Goal: Information Seeking & Learning: Learn about a topic

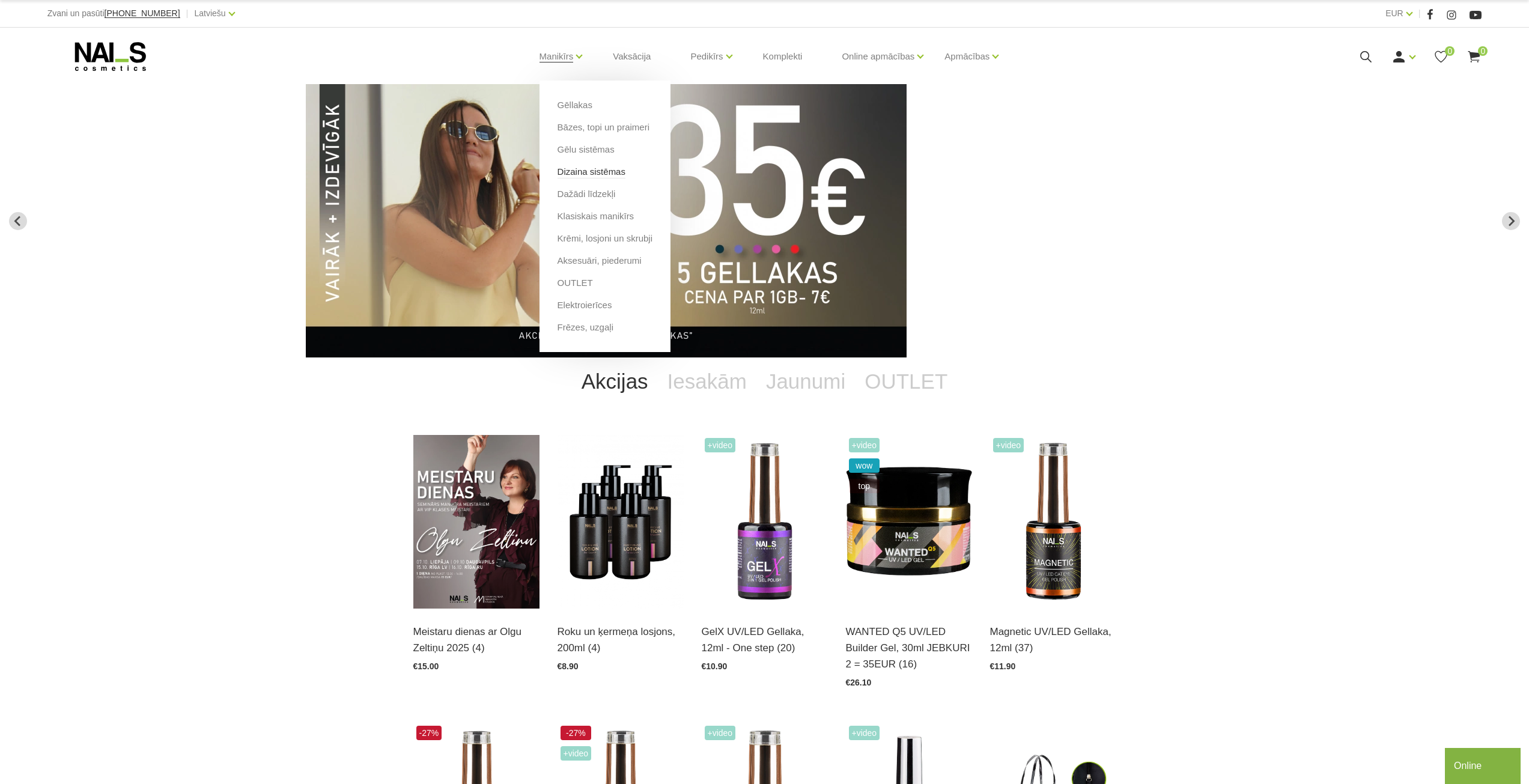
click at [583, 171] on link "Dizaina sistēmas" at bounding box center [591, 172] width 68 height 13
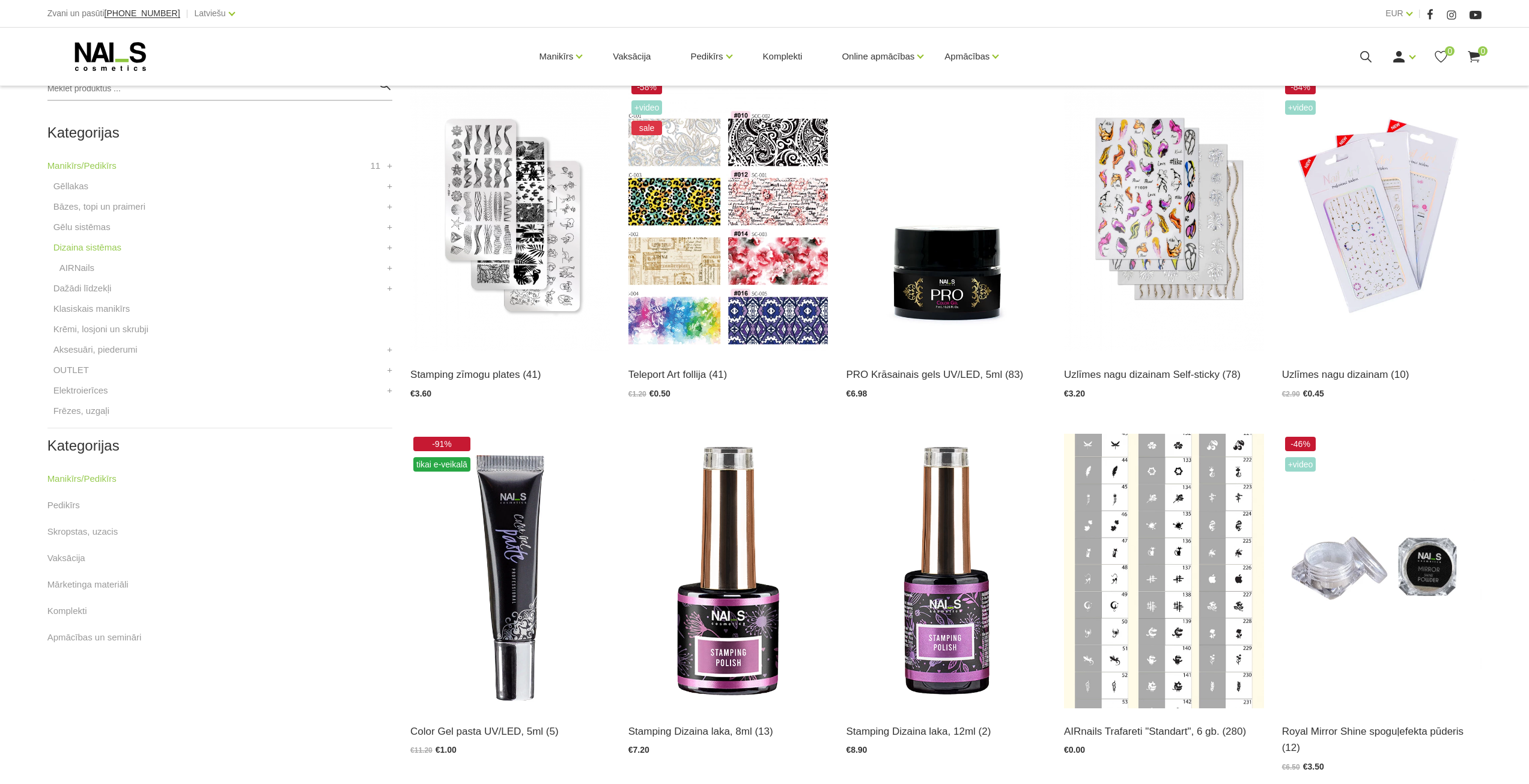
scroll to position [360, 0]
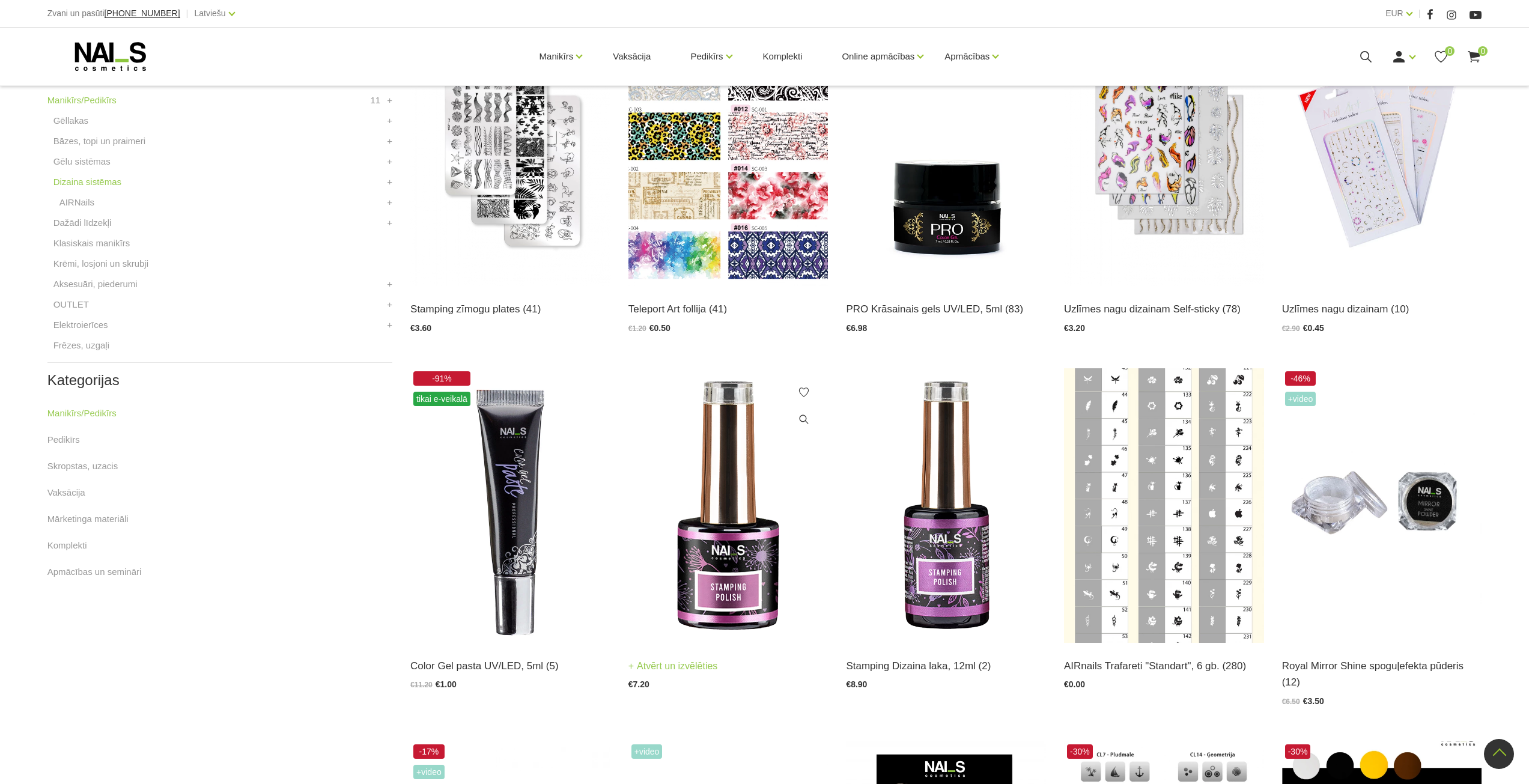
click at [745, 488] on img at bounding box center [728, 505] width 200 height 275
click at [965, 448] on img at bounding box center [946, 505] width 200 height 275
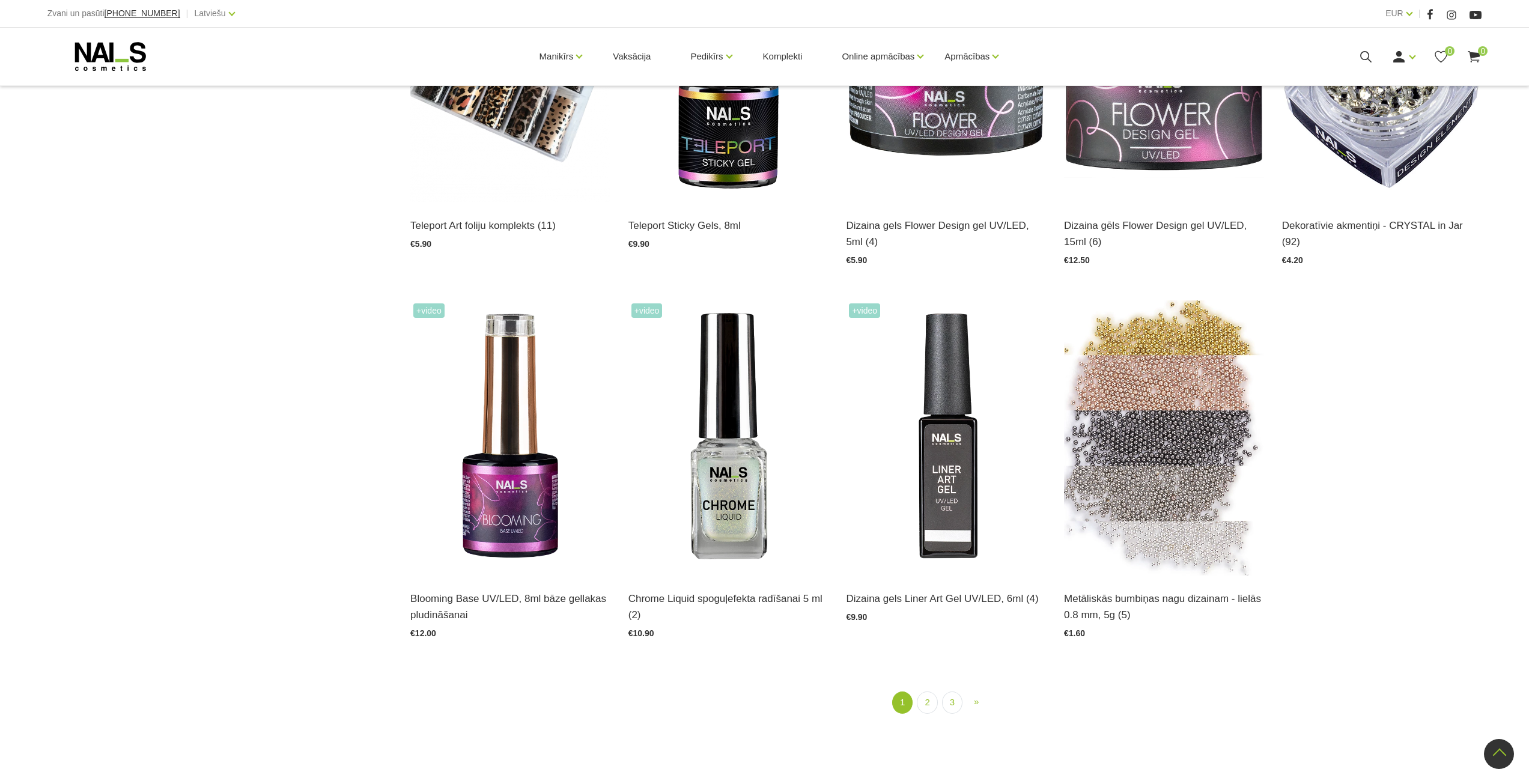
scroll to position [1561, 0]
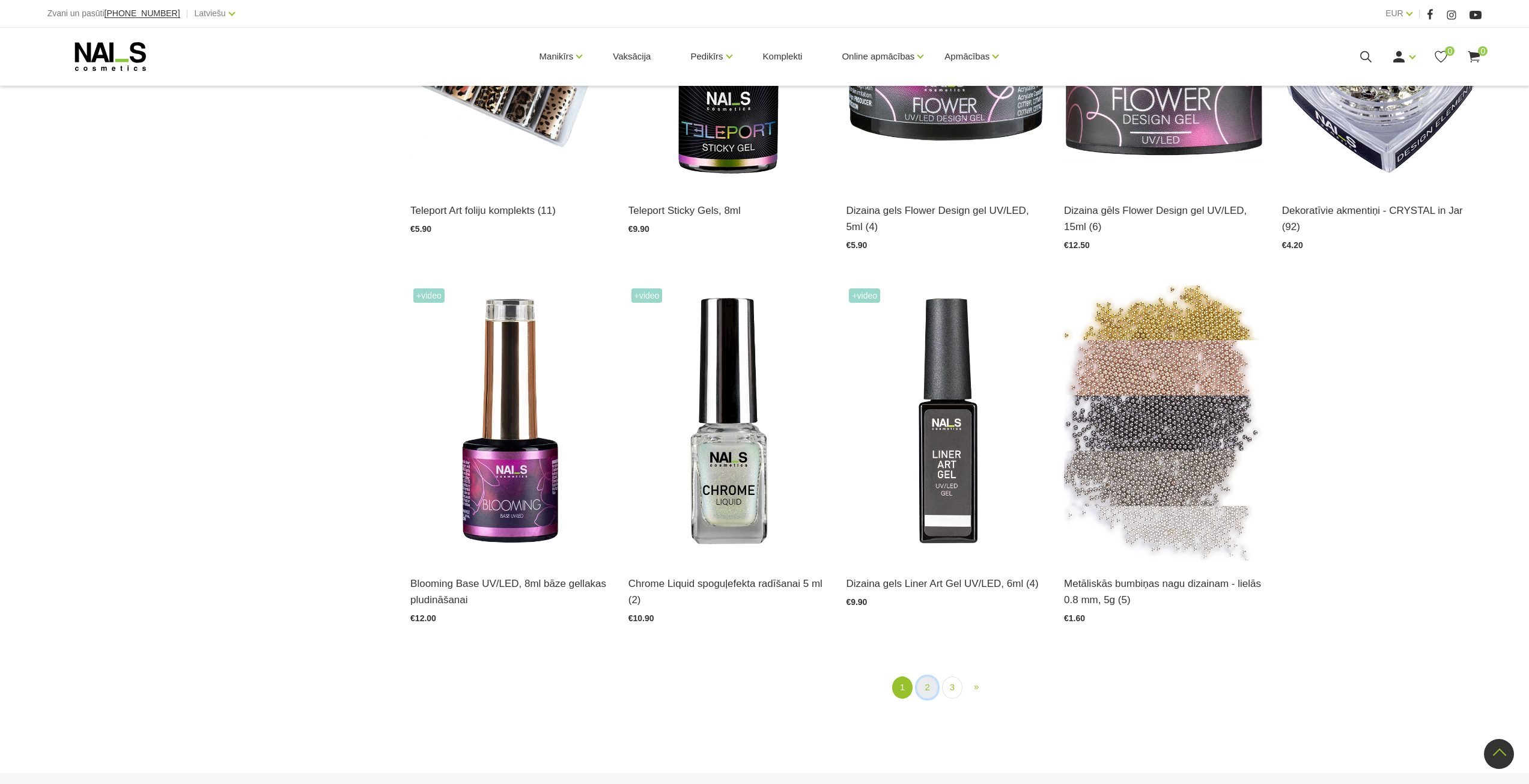
click at [927, 691] on link "2" at bounding box center [927, 687] width 21 height 22
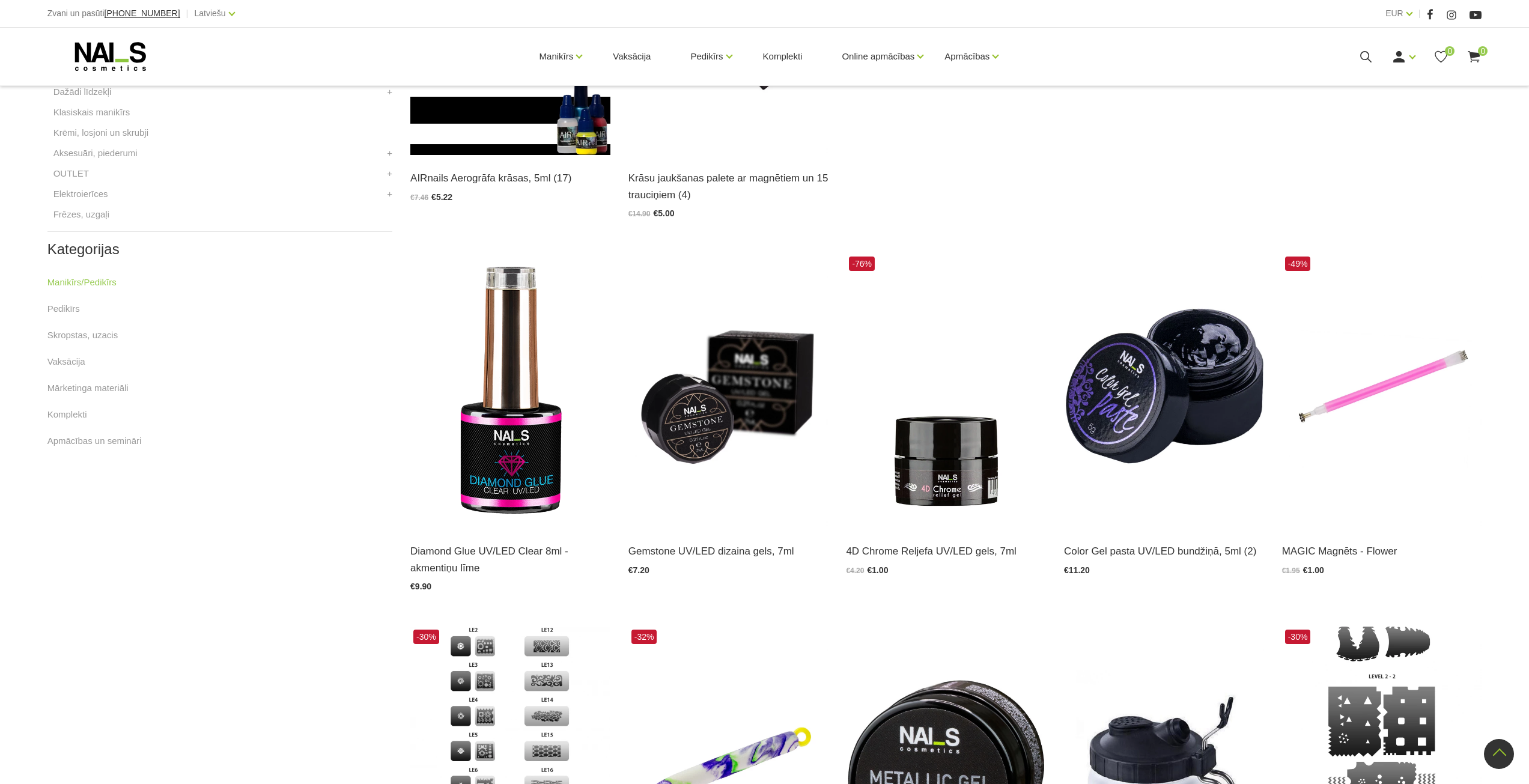
scroll to position [546, 0]
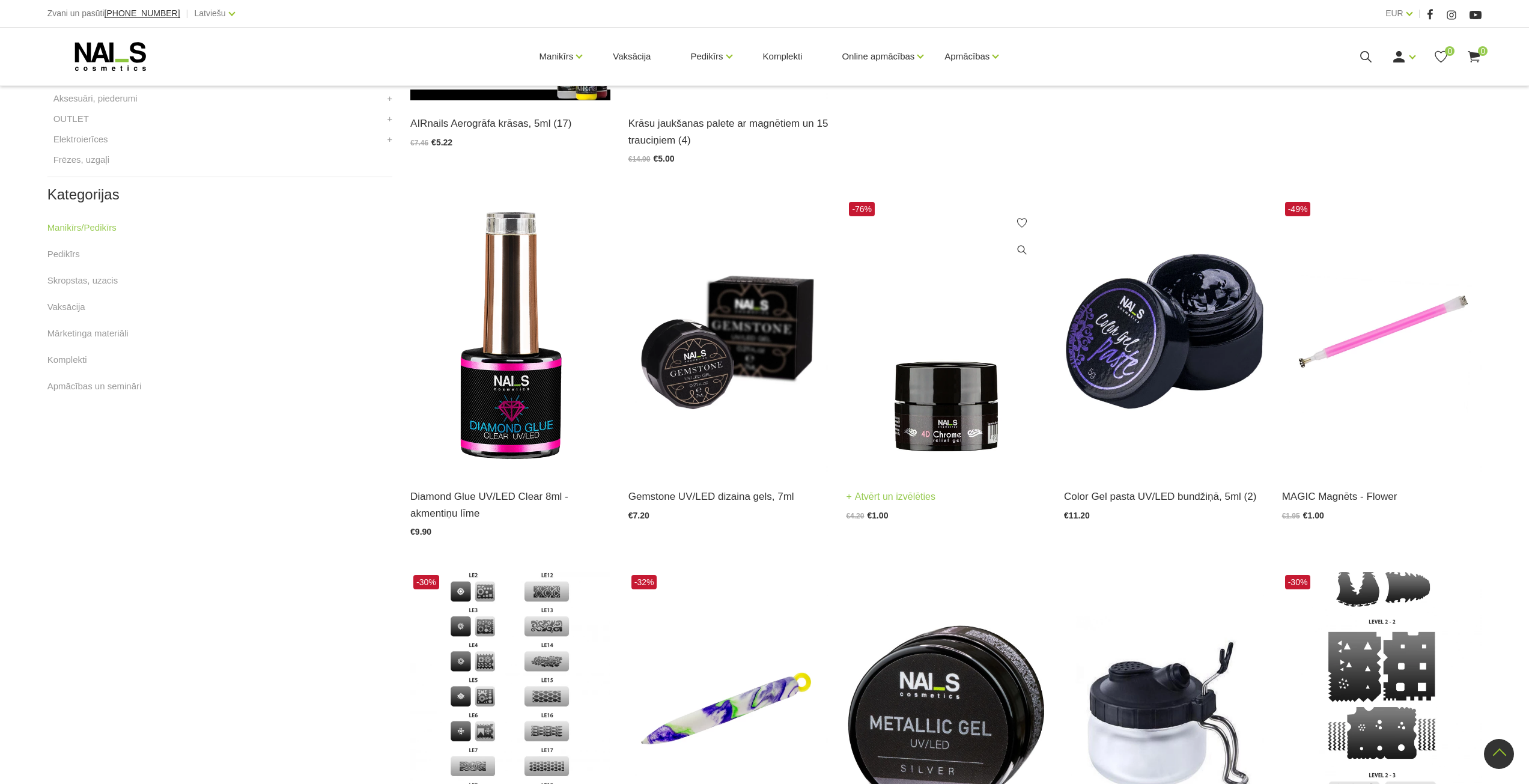
click at [982, 427] on img at bounding box center [946, 336] width 200 height 275
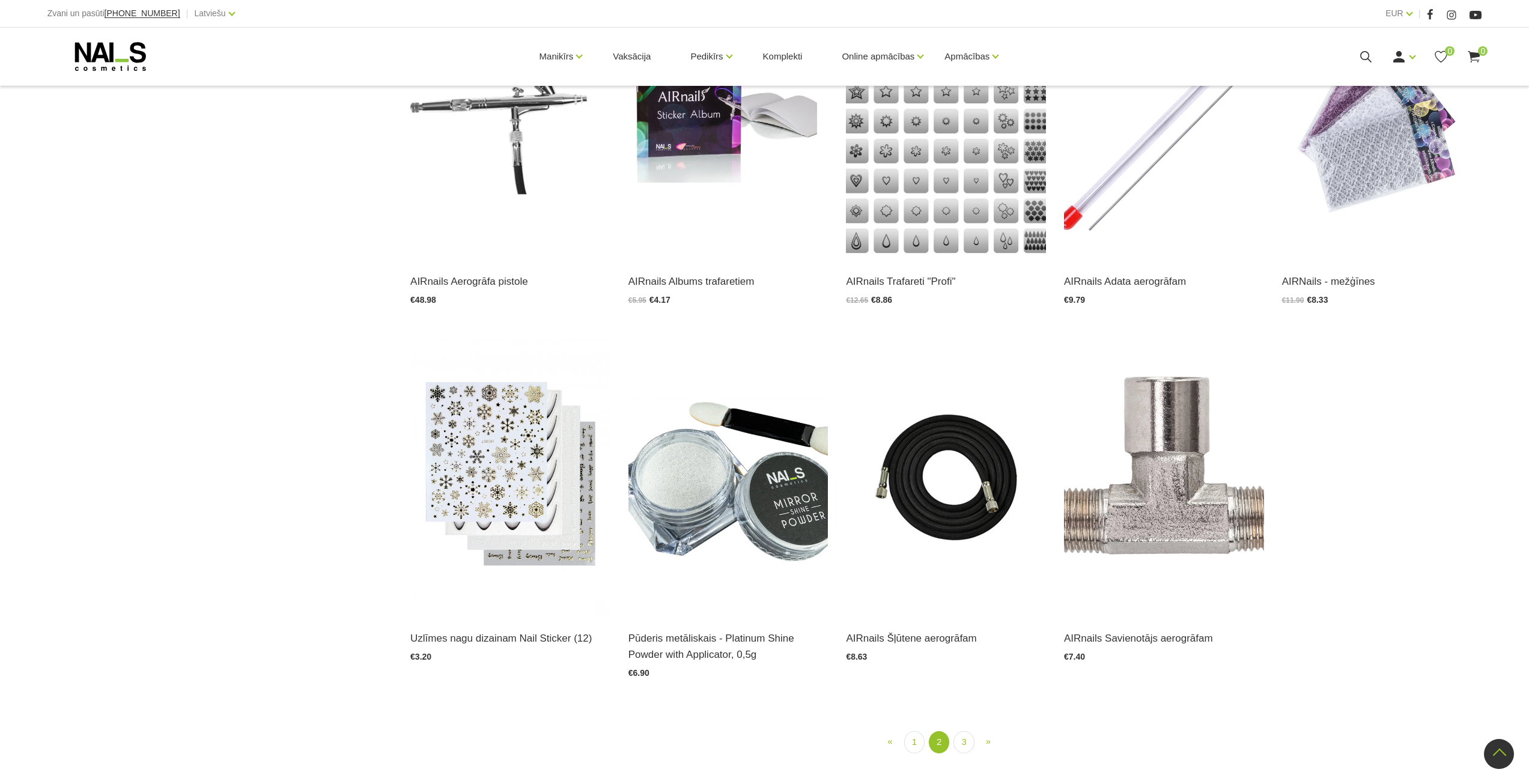
scroll to position [1567, 0]
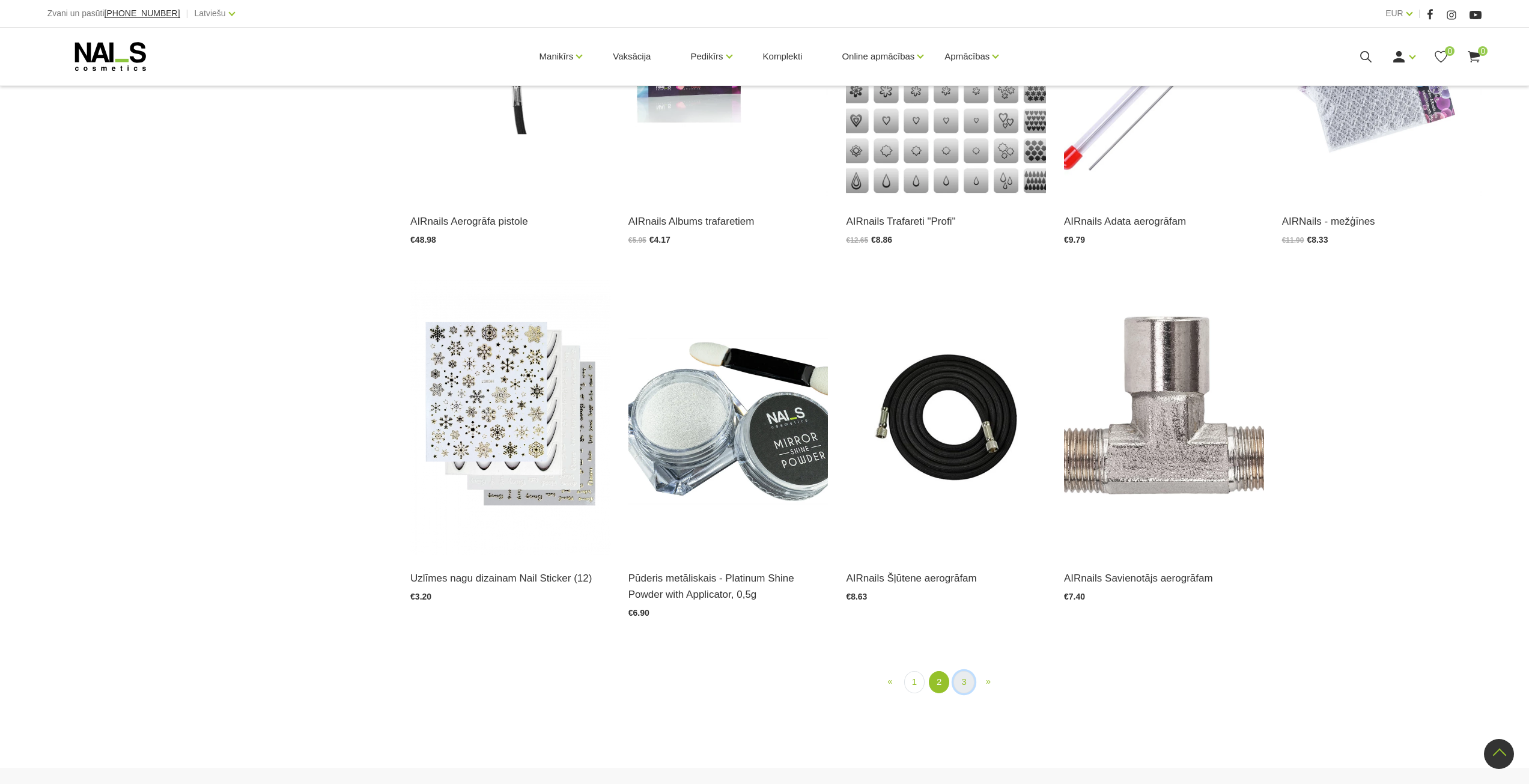
click at [958, 671] on link "3" at bounding box center [964, 682] width 21 height 22
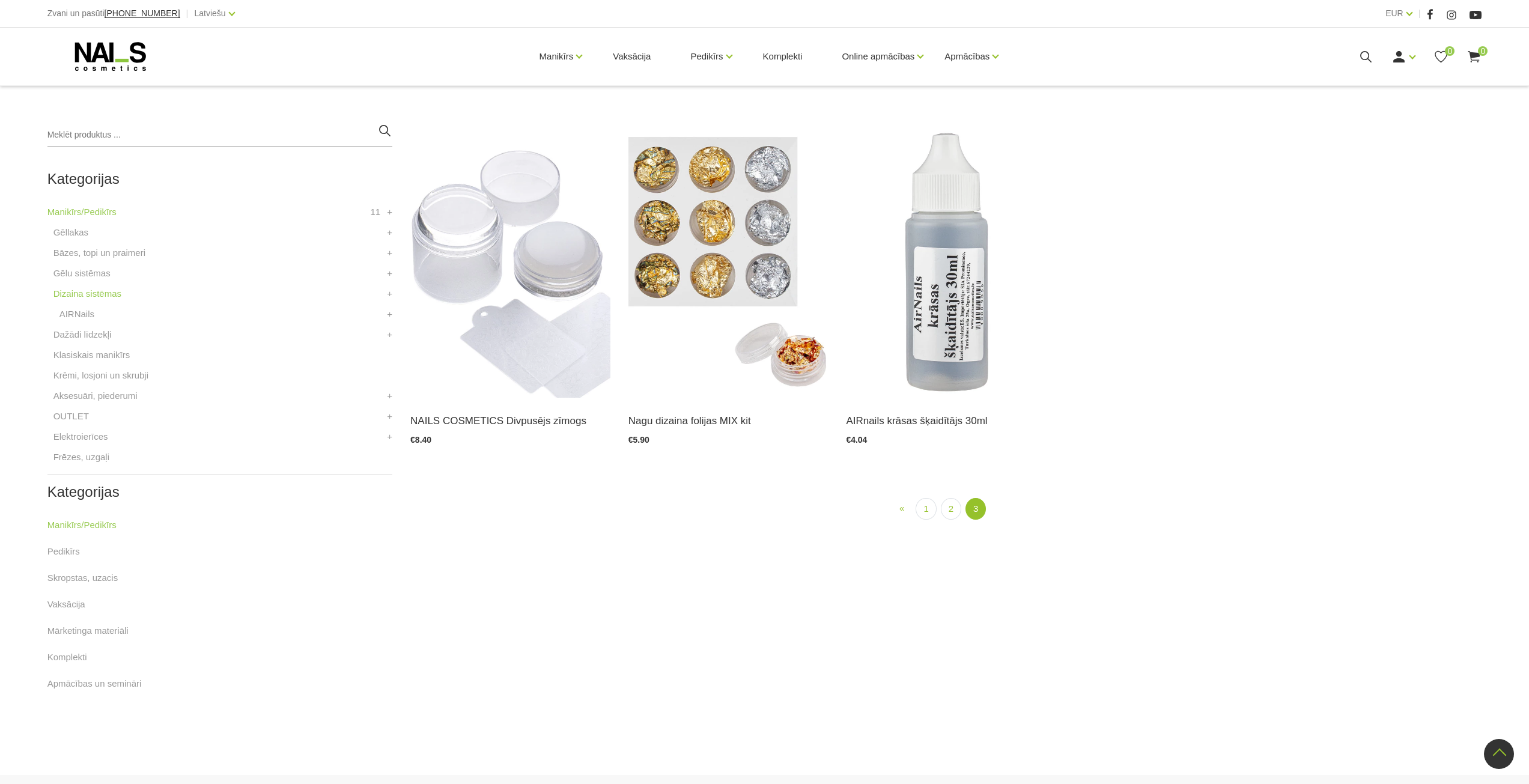
scroll to position [246, 0]
click at [928, 514] on link "1" at bounding box center [926, 512] width 21 height 22
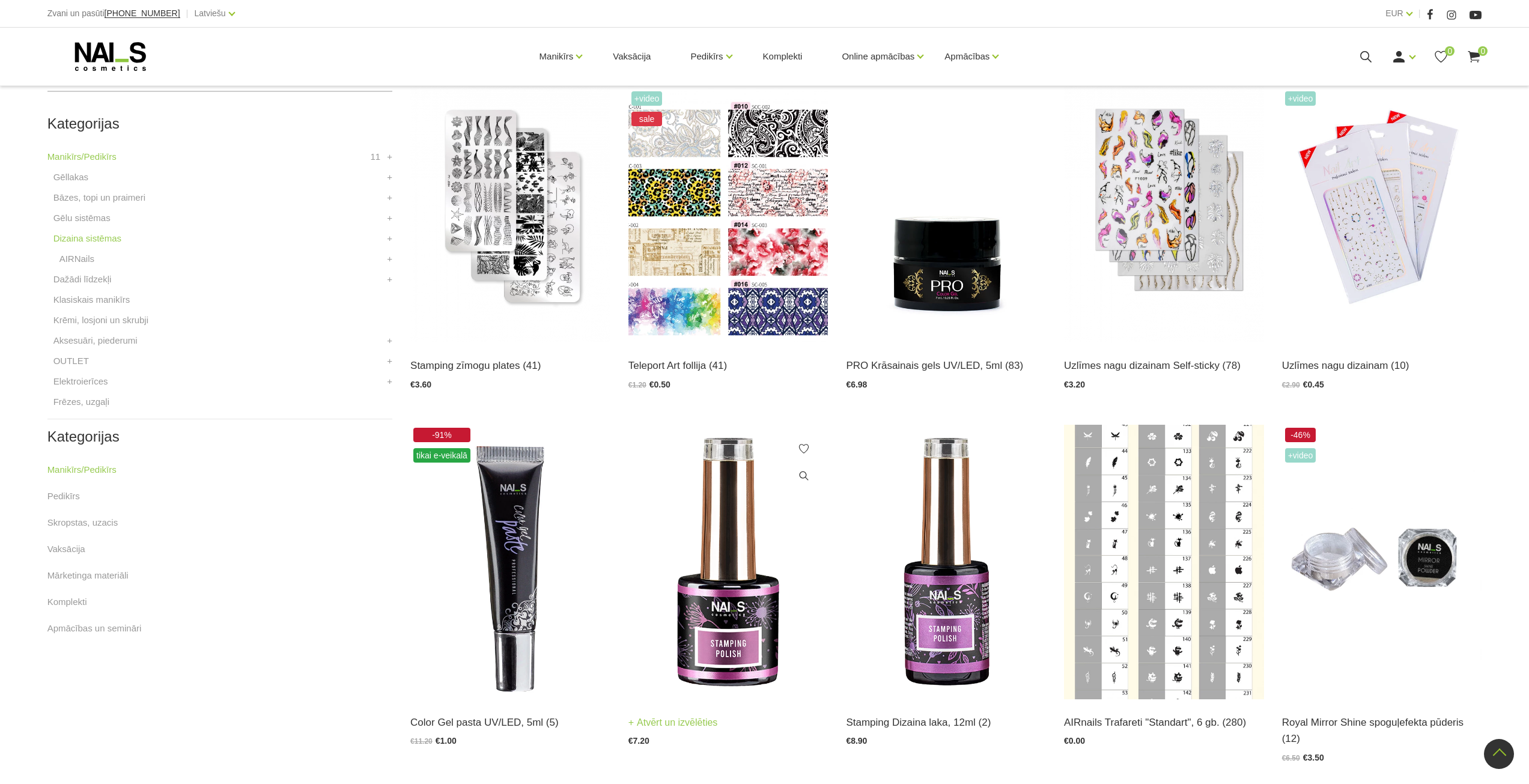
scroll to position [366, 0]
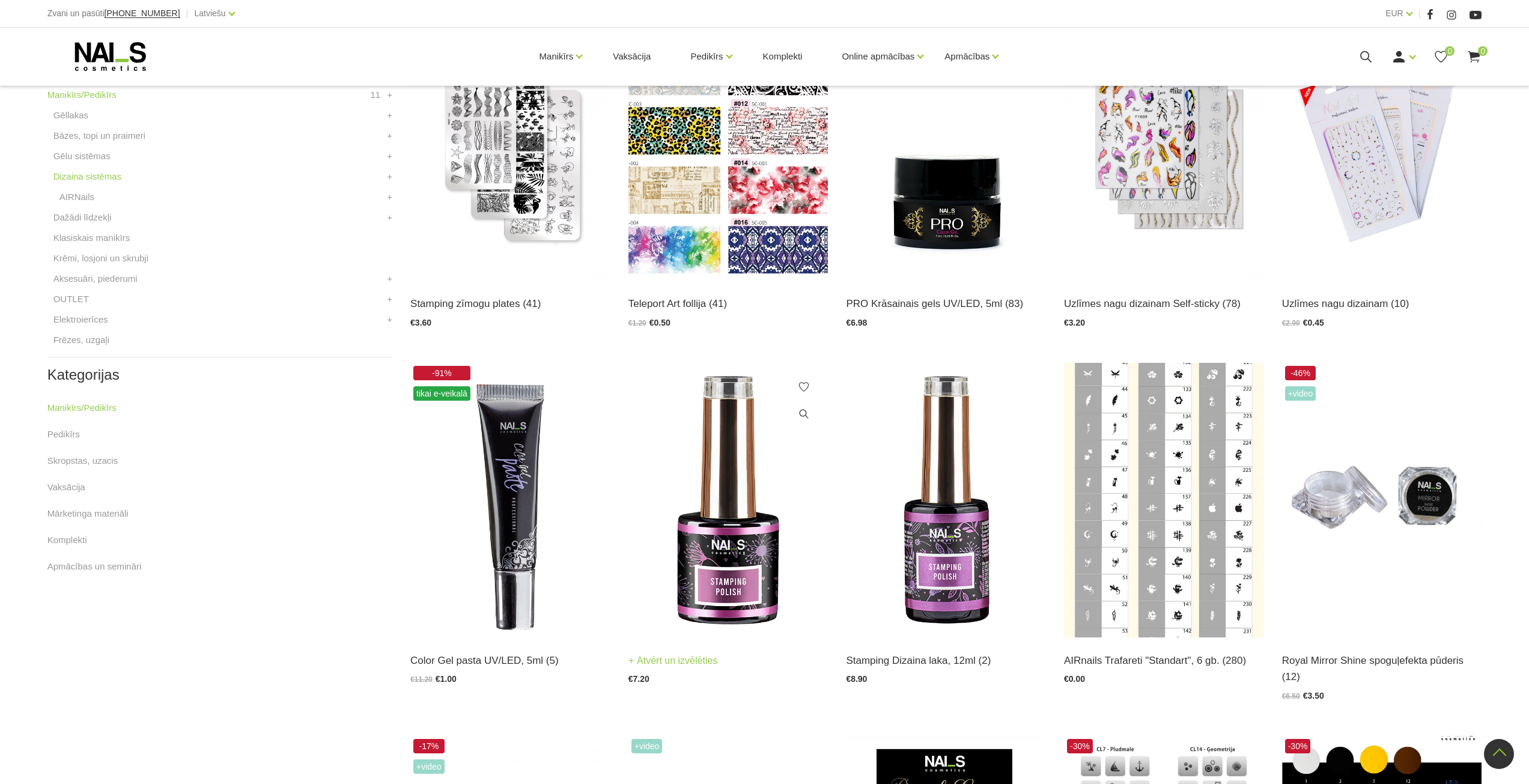
click at [715, 577] on img at bounding box center [728, 500] width 200 height 275
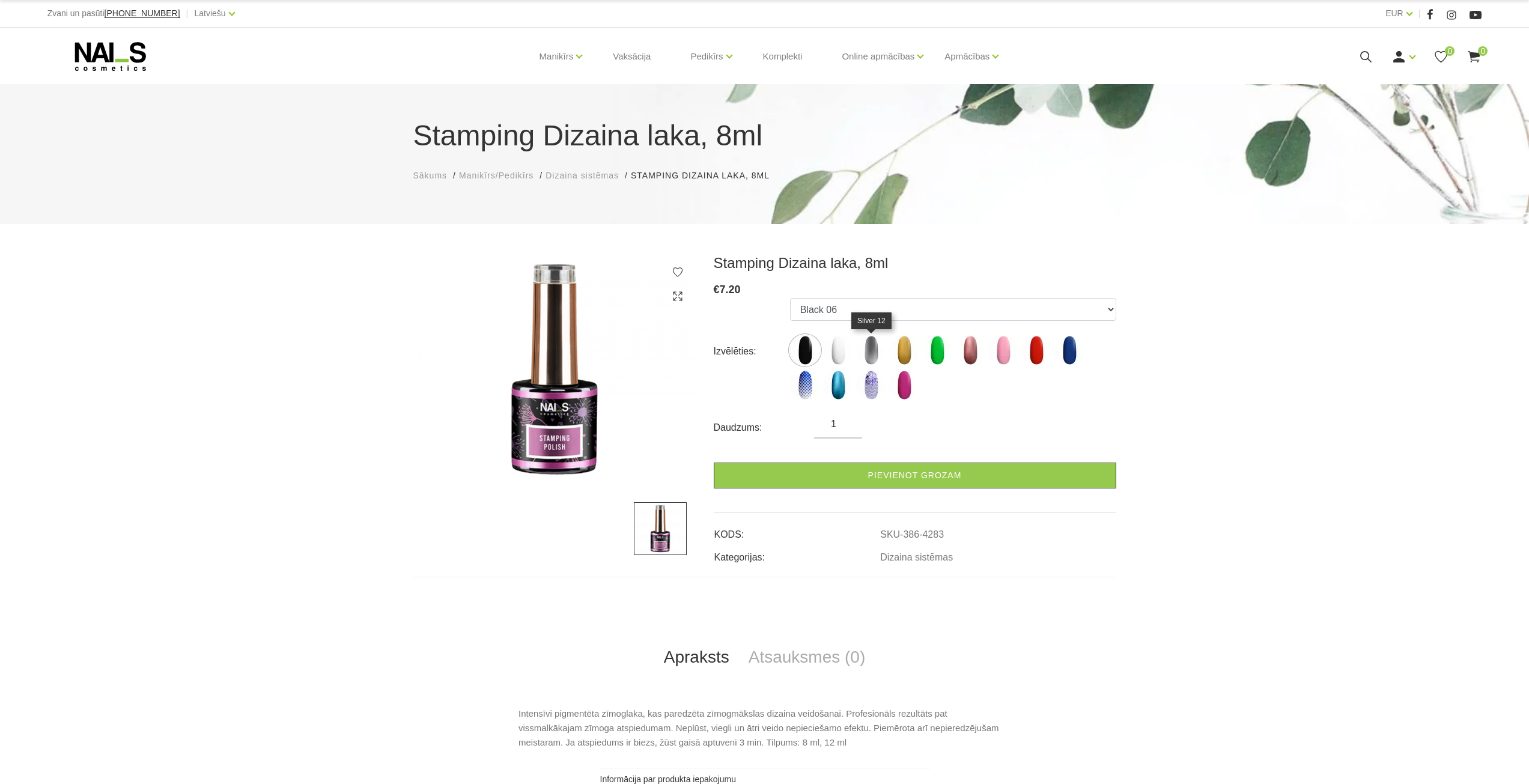
click at [875, 352] on img at bounding box center [871, 350] width 30 height 30
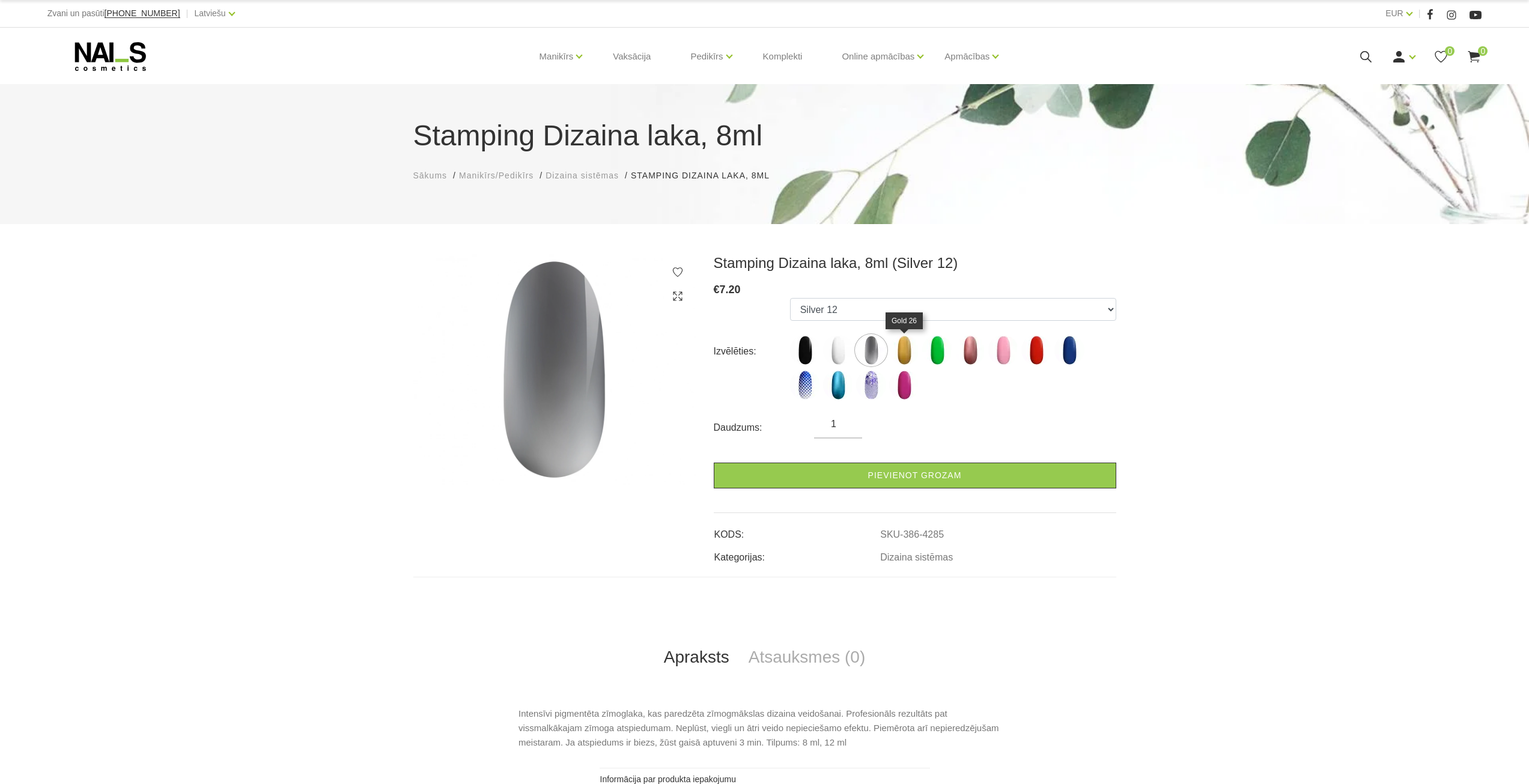
click at [905, 352] on img at bounding box center [905, 350] width 30 height 30
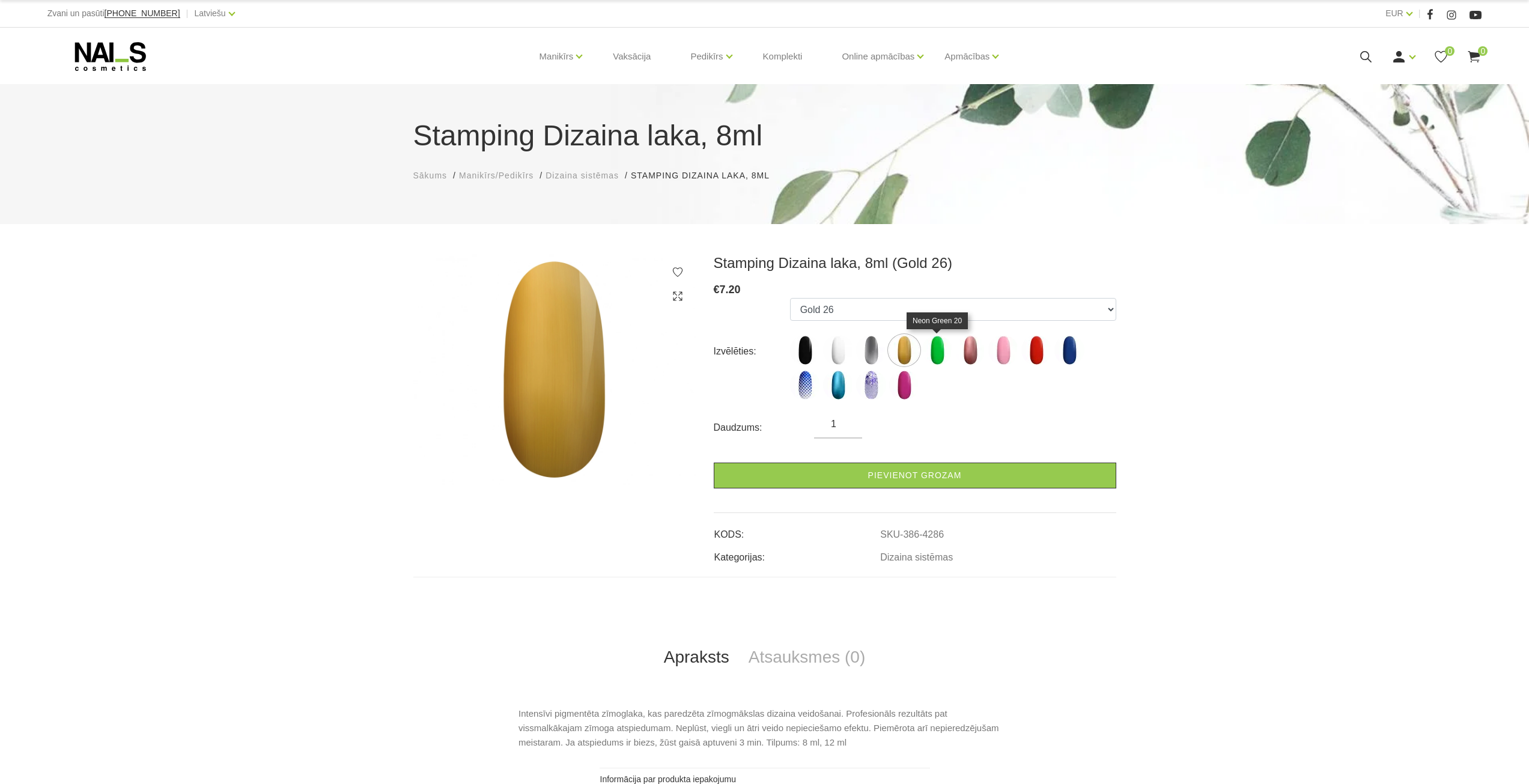
click at [931, 352] on img at bounding box center [938, 350] width 30 height 30
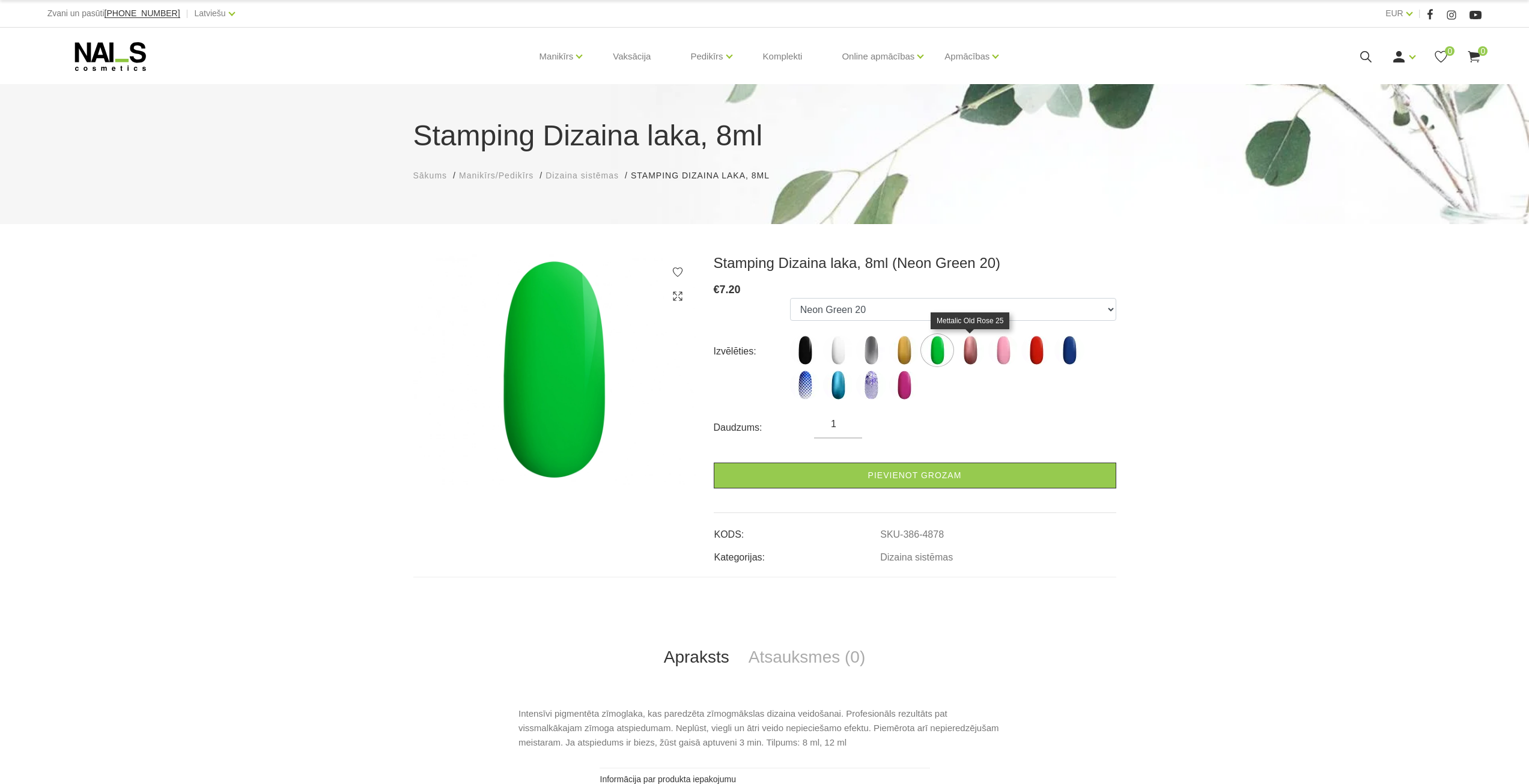
click at [975, 351] on img at bounding box center [971, 350] width 30 height 30
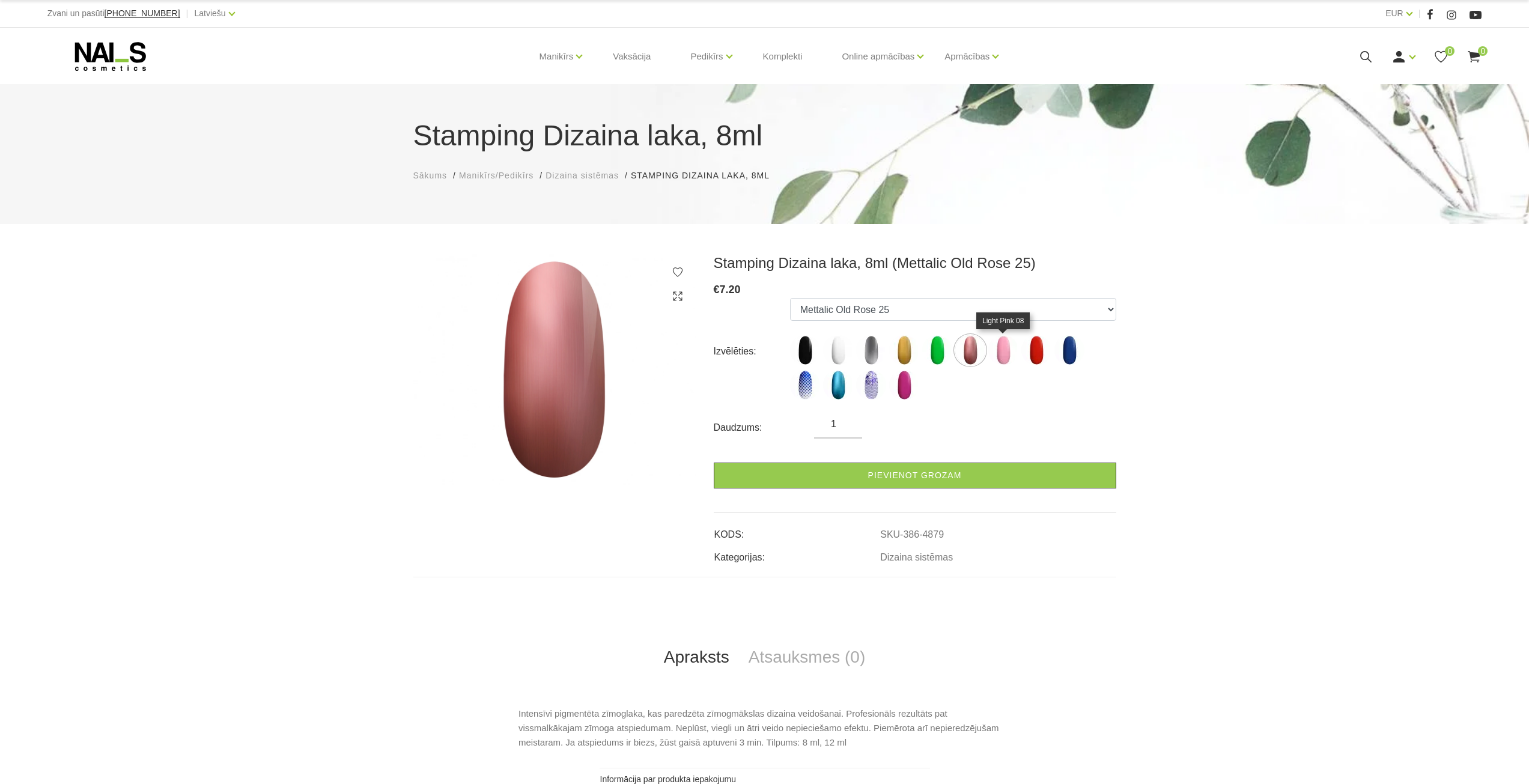
click at [1005, 350] on img at bounding box center [1004, 350] width 30 height 30
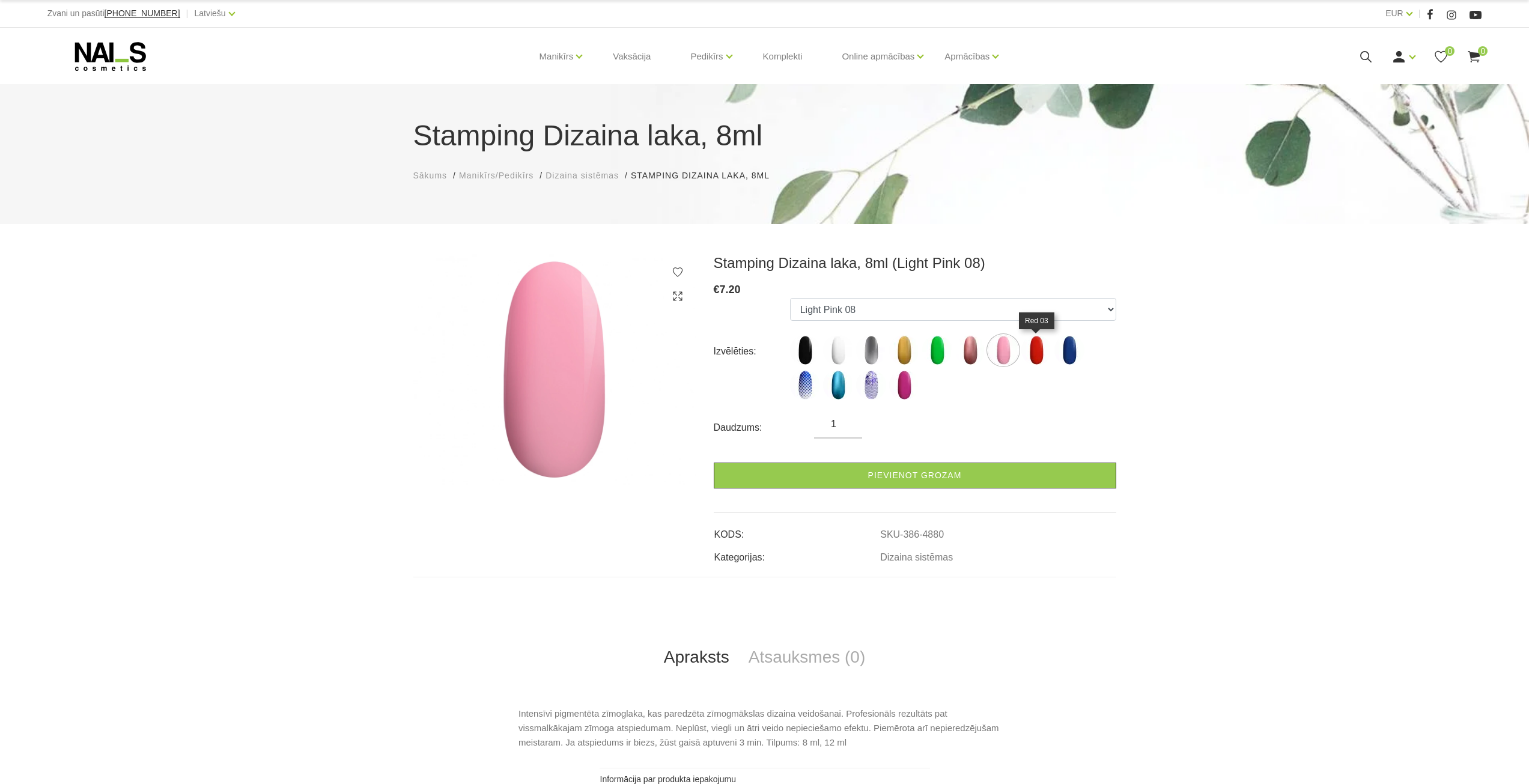
click at [1040, 350] on img at bounding box center [1037, 350] width 30 height 30
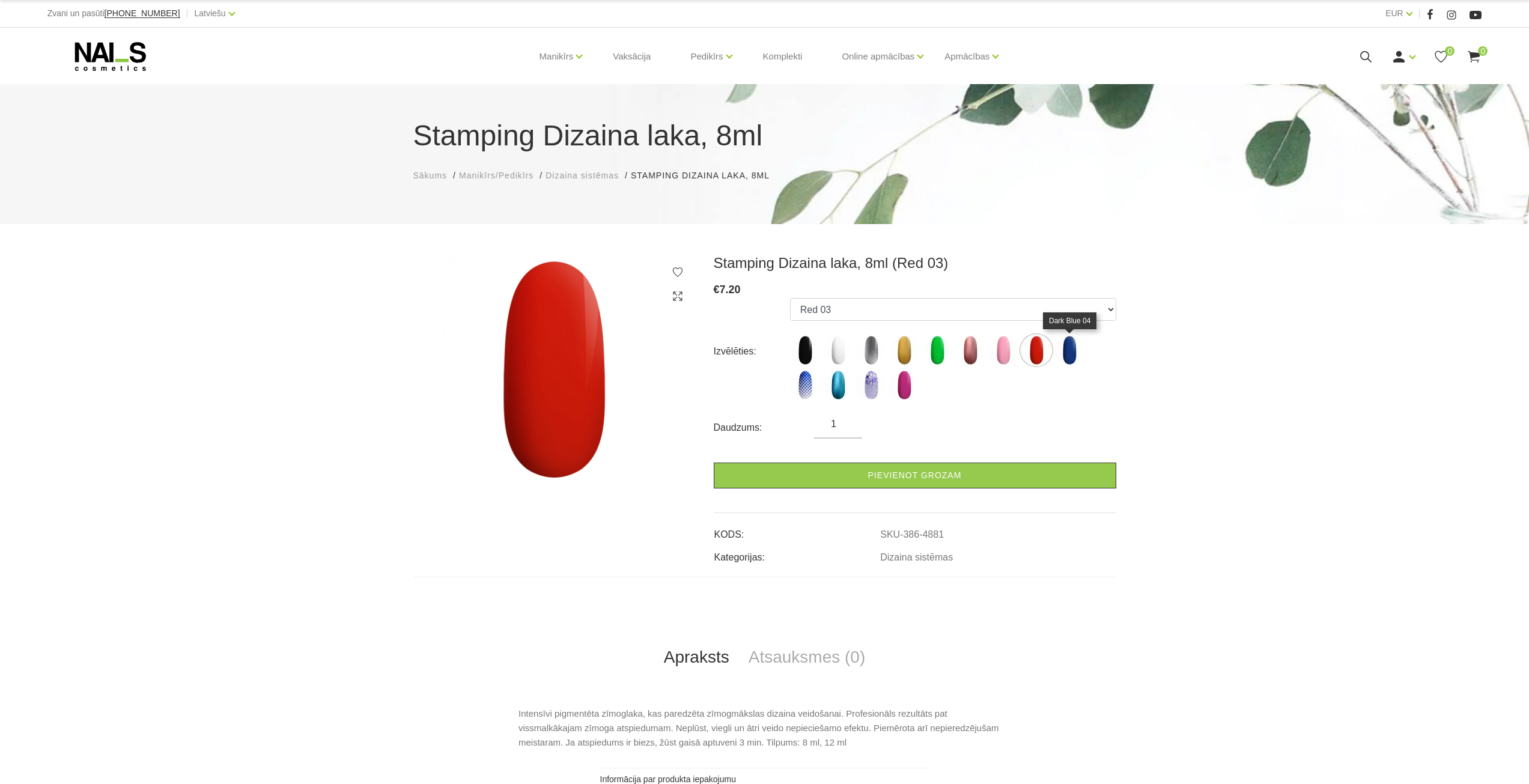
click at [1073, 347] on img at bounding box center [1069, 350] width 30 height 30
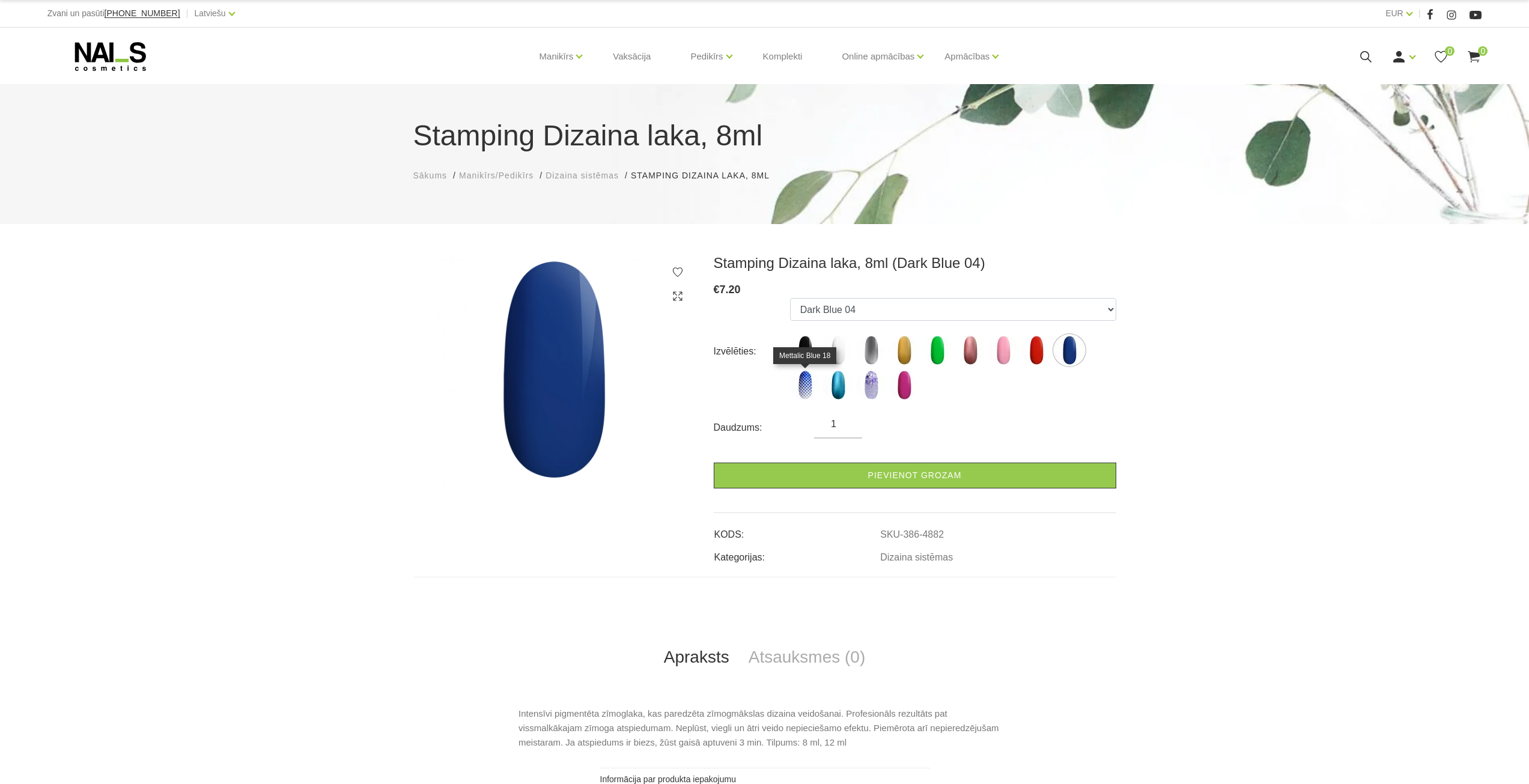
click at [808, 386] on img at bounding box center [805, 385] width 30 height 30
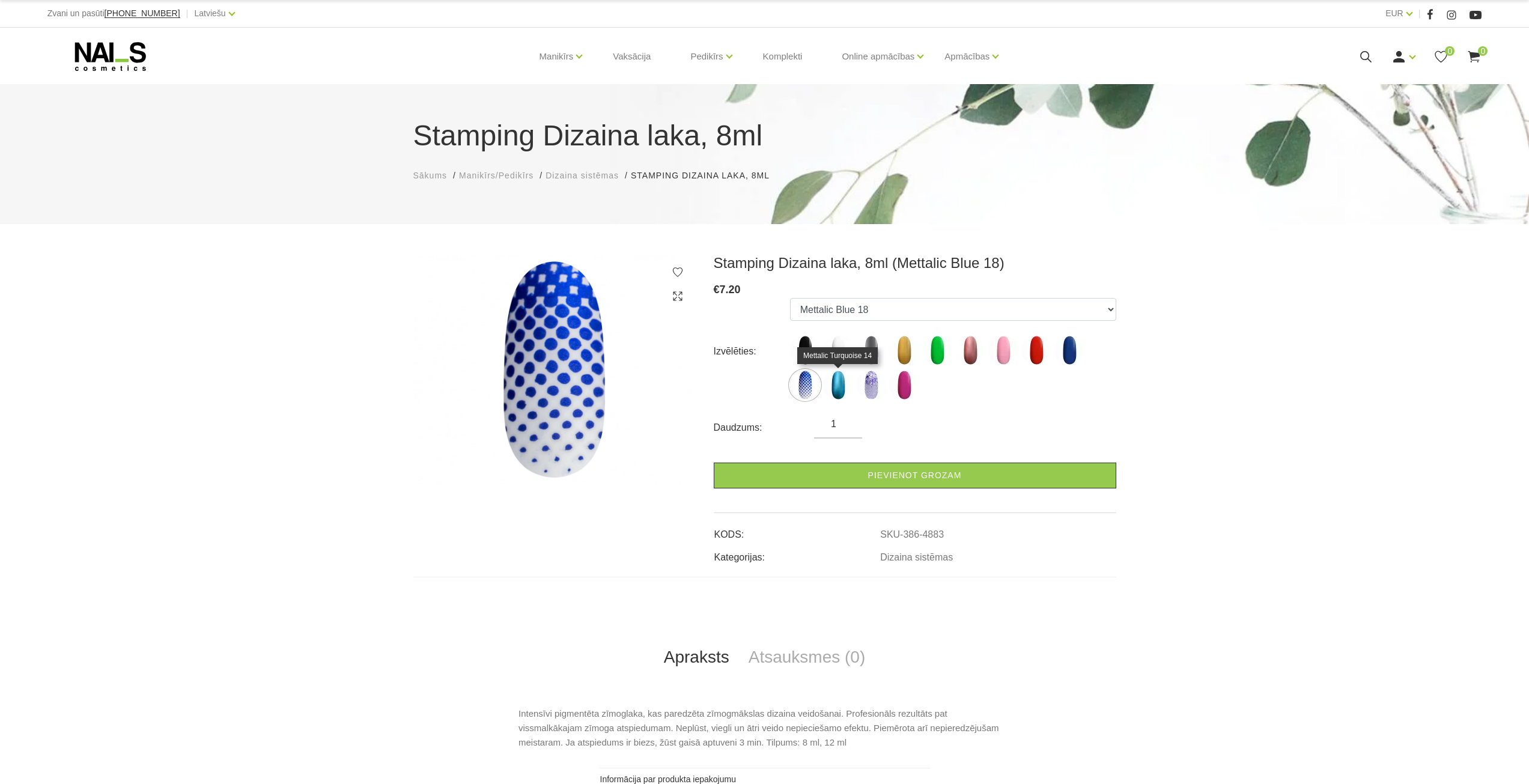
click at [843, 382] on img at bounding box center [838, 385] width 30 height 30
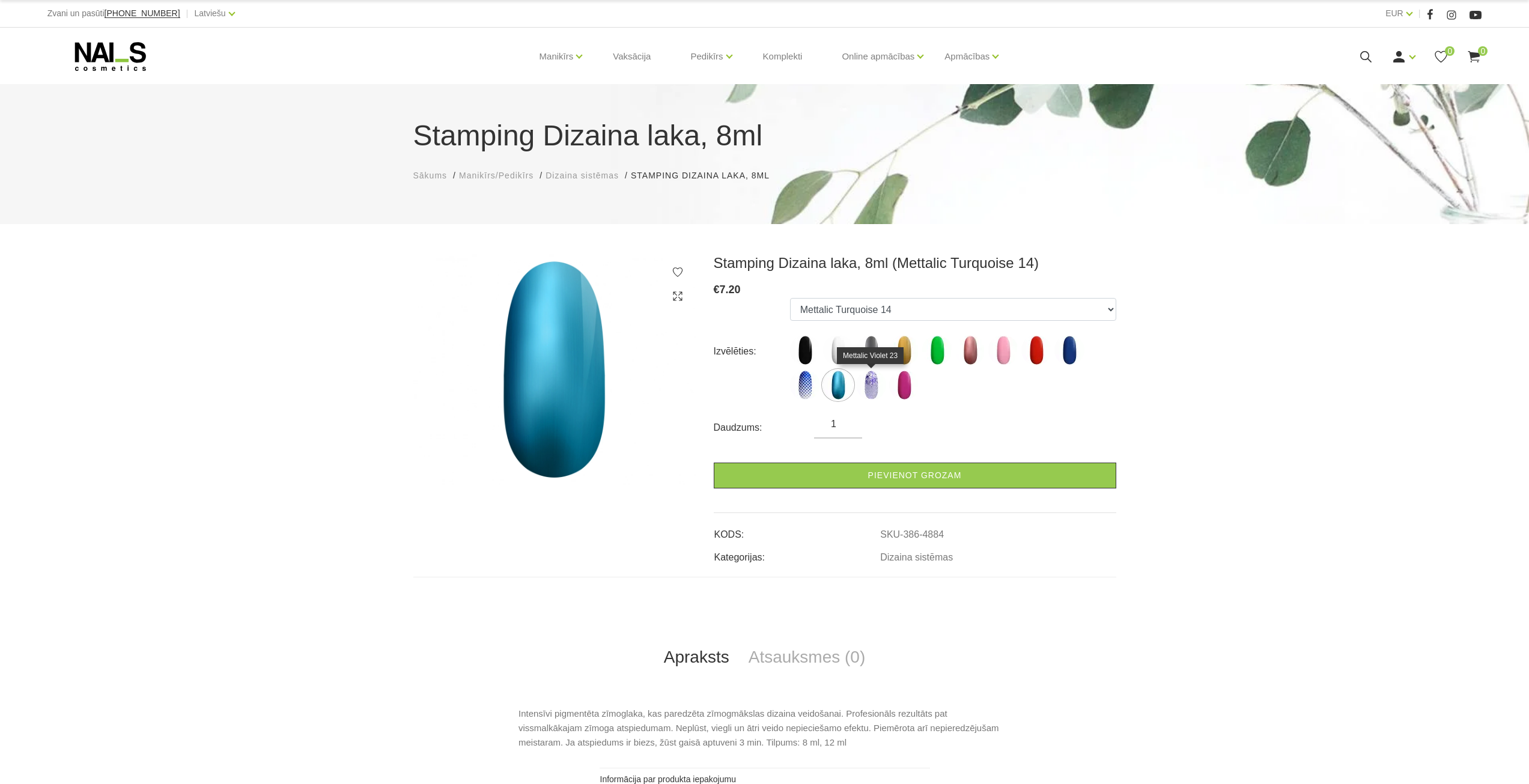
click at [886, 384] on ul "Black 06 White 07 Silver 12 Gold 26 Neon Green 20 Mettalic Old Rose 25 Light Pi…" at bounding box center [953, 351] width 326 height 107
click at [885, 381] on img at bounding box center [871, 385] width 30 height 30
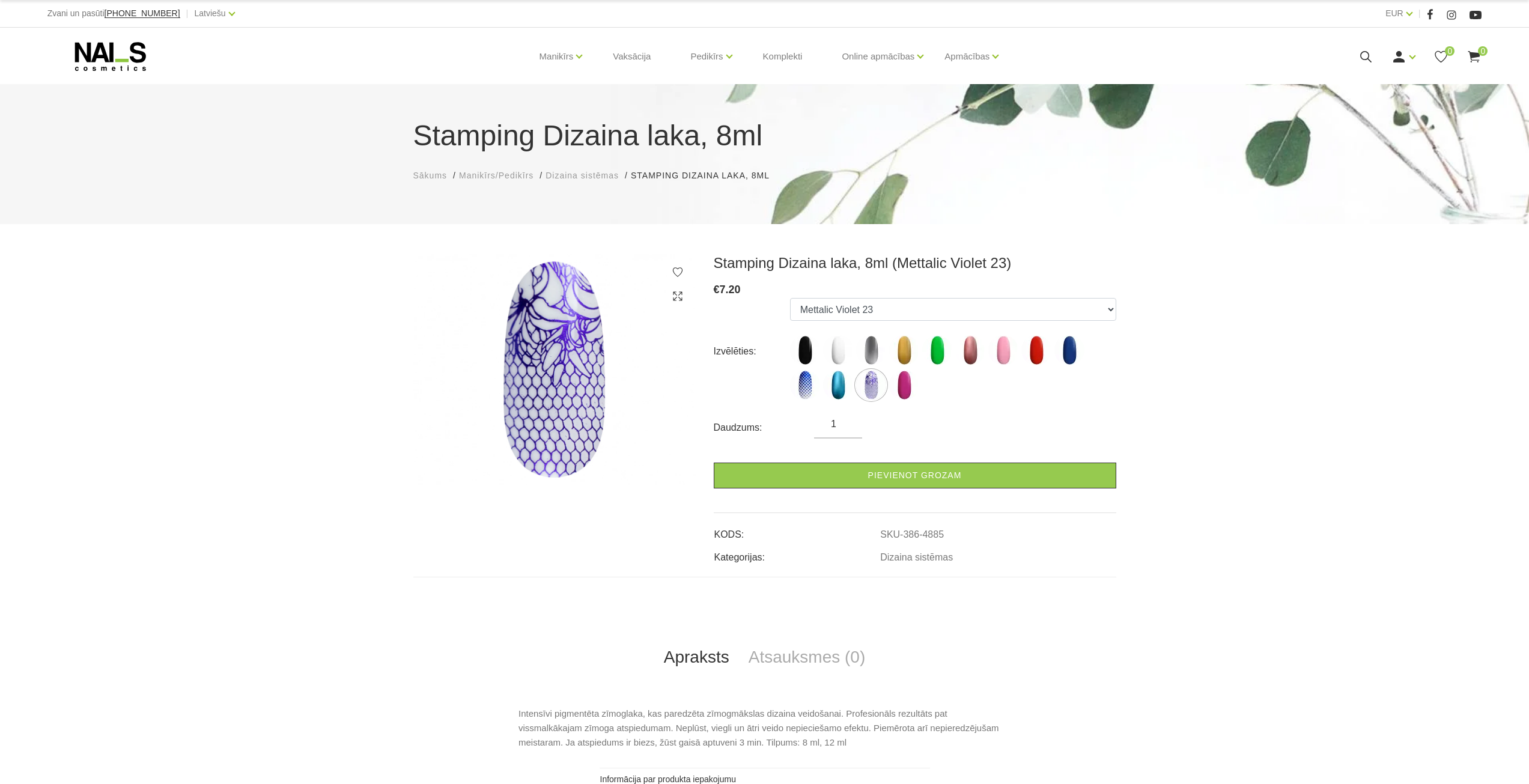
click at [875, 383] on img at bounding box center [871, 385] width 30 height 30
click at [903, 382] on img at bounding box center [905, 385] width 30 height 30
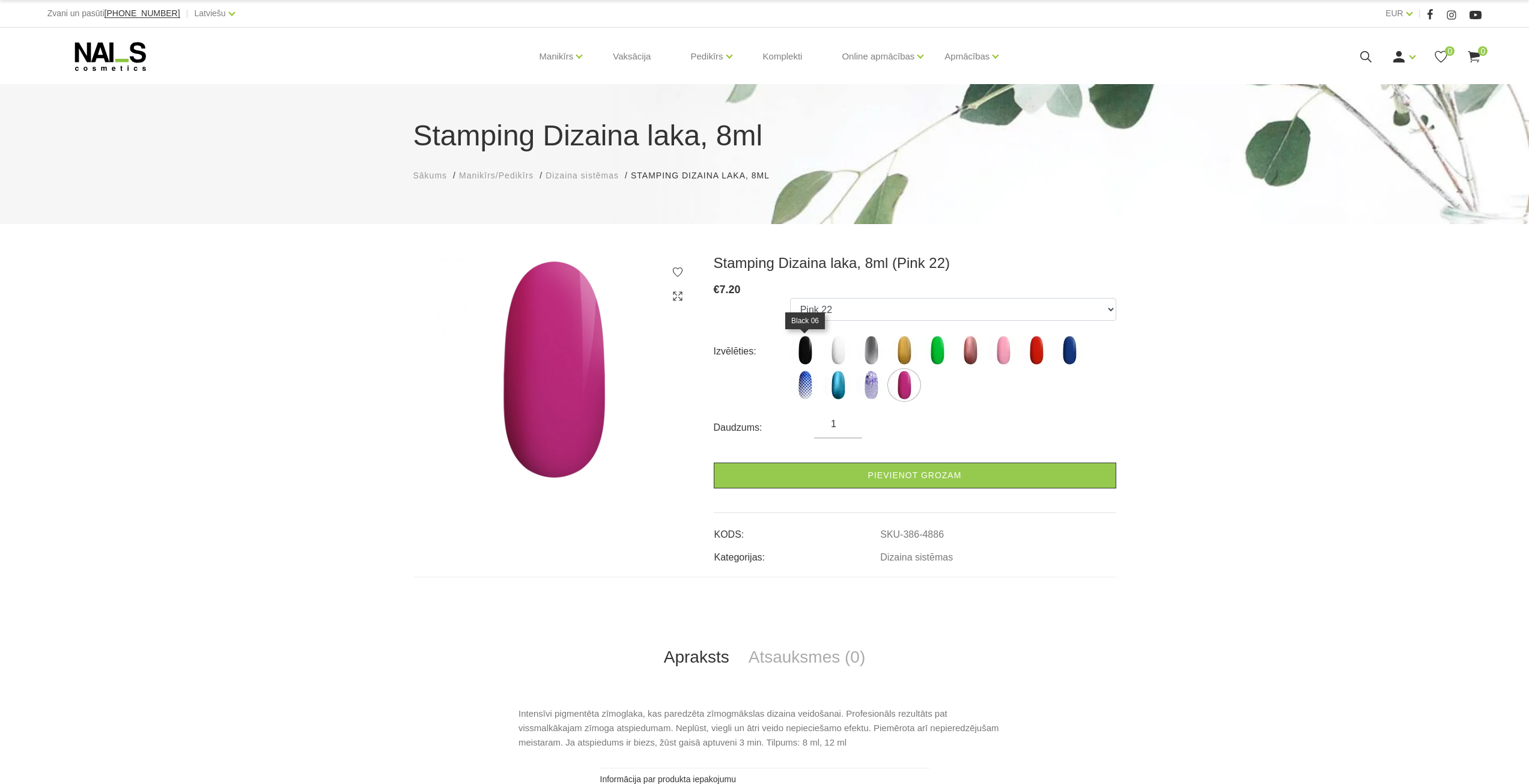
click at [800, 347] on img at bounding box center [805, 350] width 30 height 30
select select "4283"
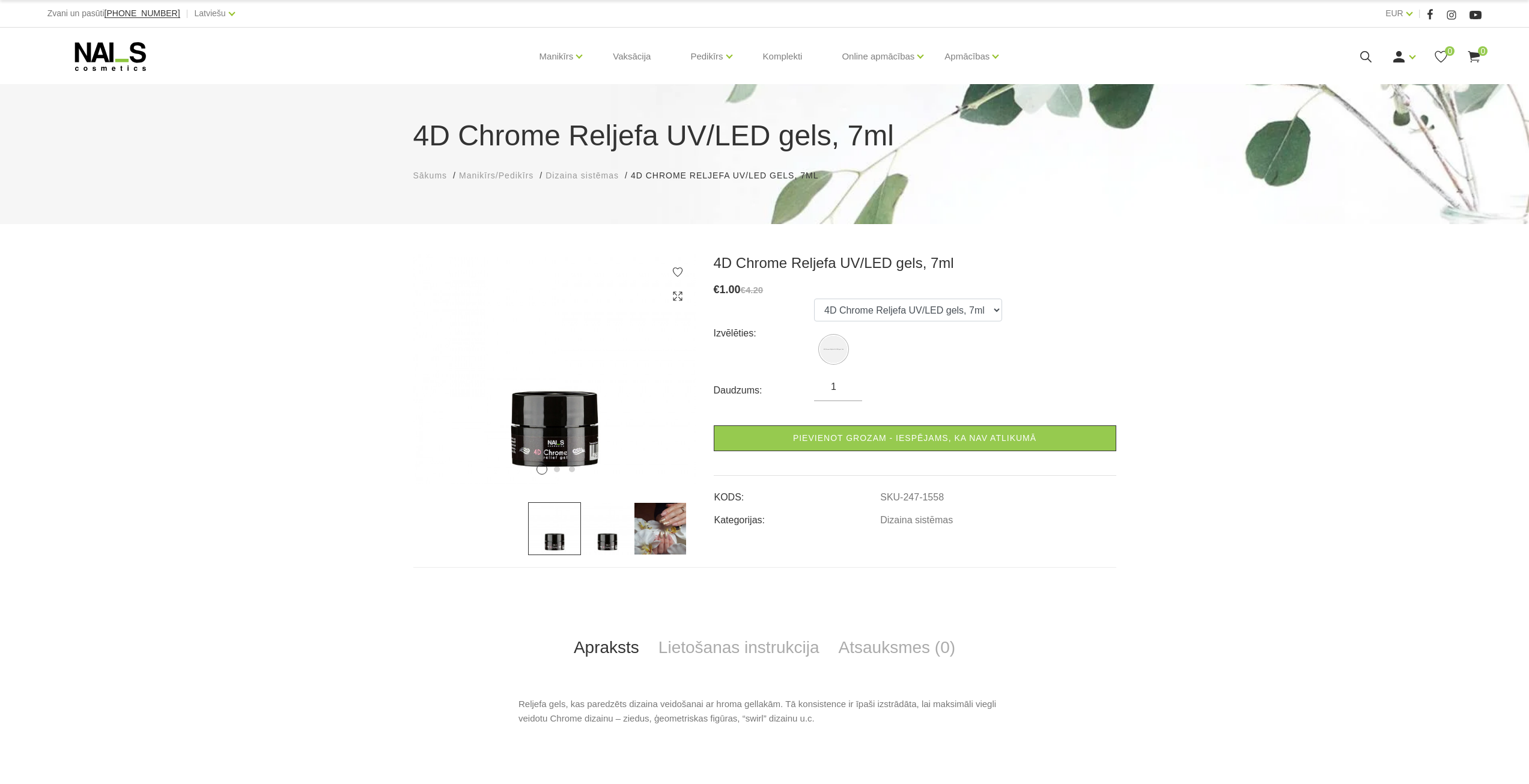
click at [659, 524] on img at bounding box center [660, 528] width 53 height 53
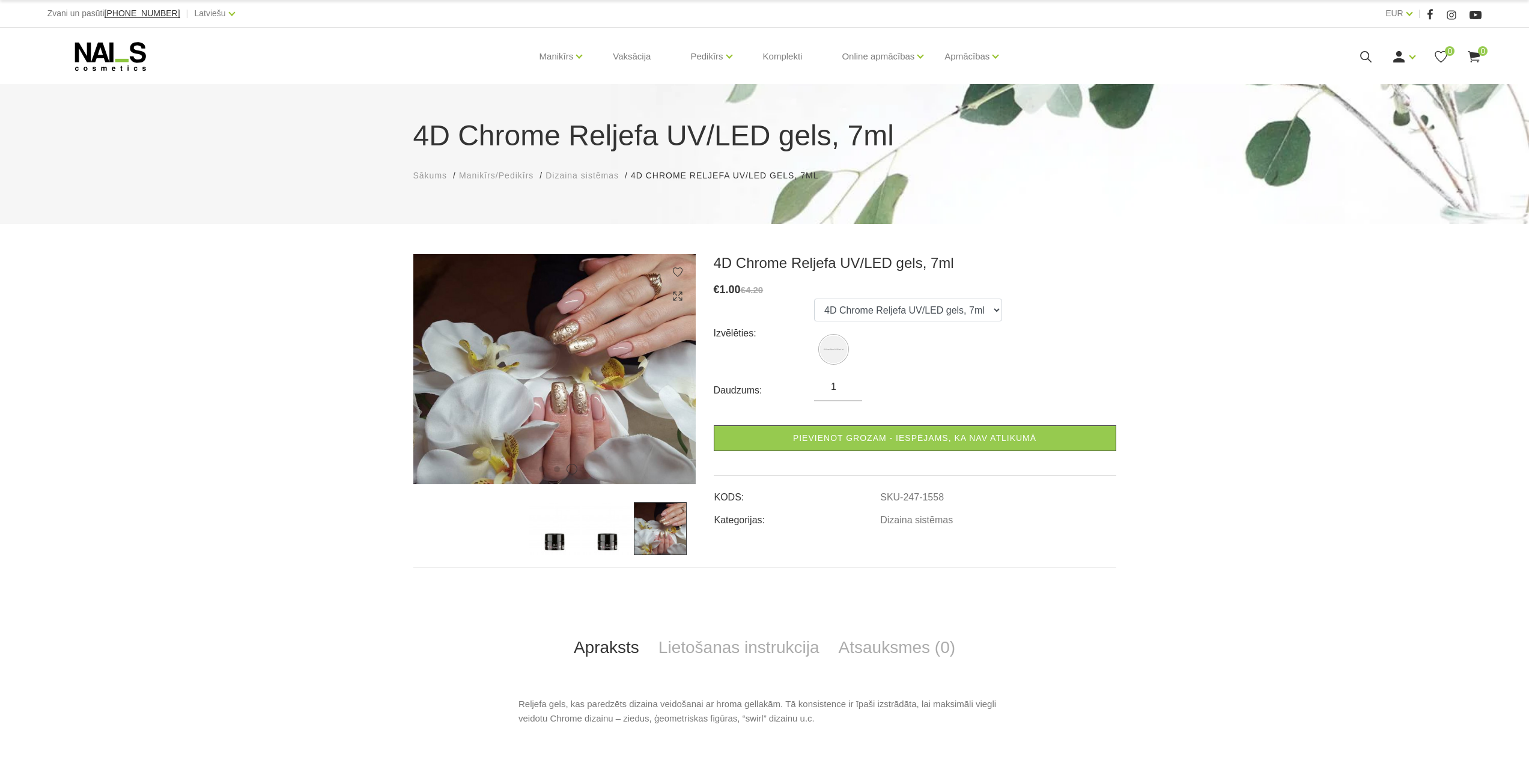
click at [602, 527] on img at bounding box center [607, 528] width 53 height 53
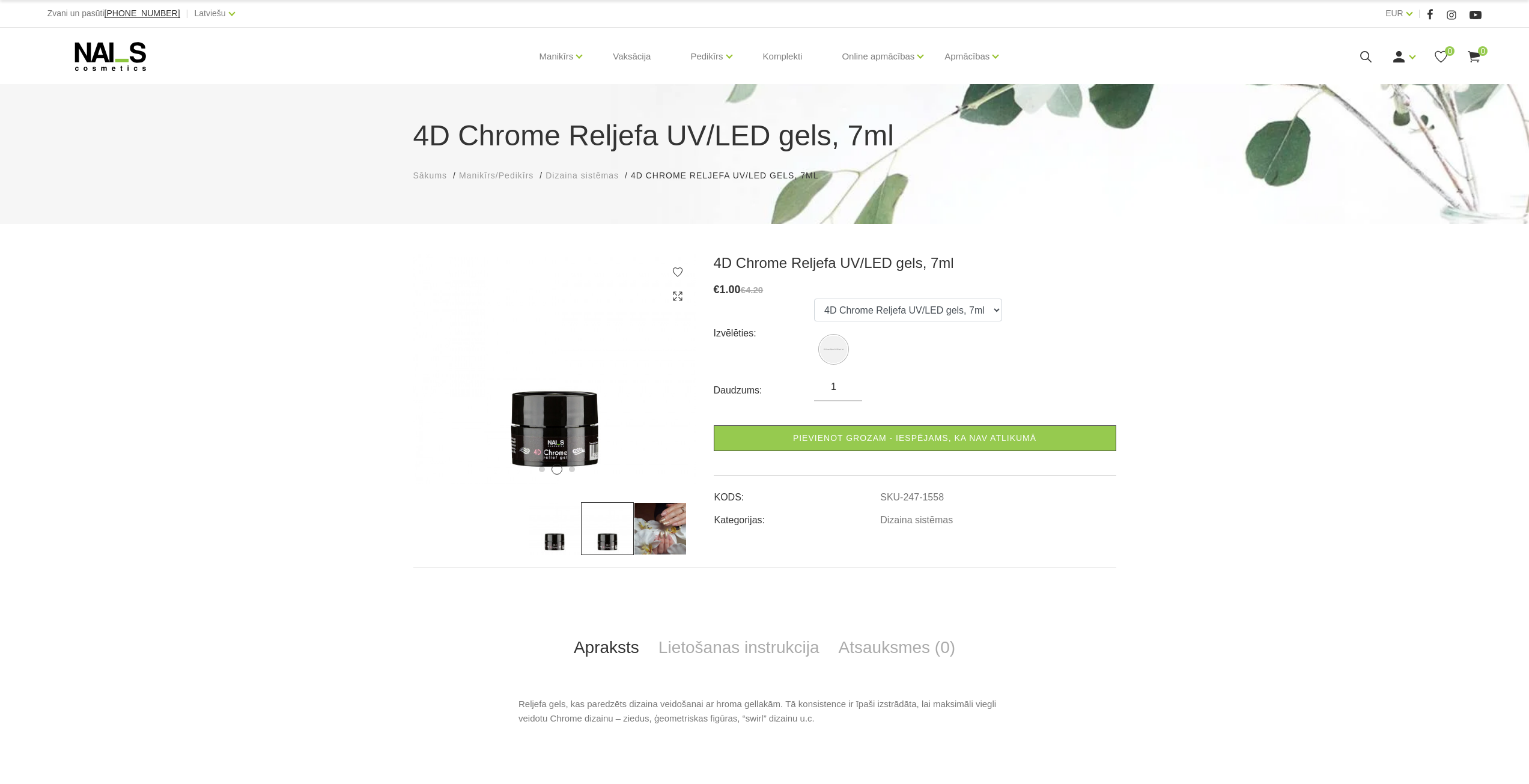
click at [555, 534] on img at bounding box center [554, 528] width 53 height 53
